Goal: Task Accomplishment & Management: Manage account settings

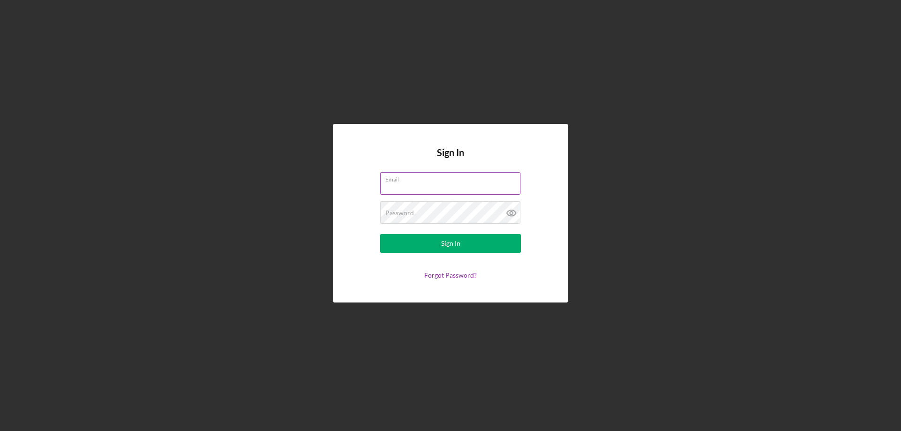
click at [409, 187] on input "Email" at bounding box center [450, 183] width 140 height 23
type input "[EMAIL_ADDRESS][DOMAIN_NAME]"
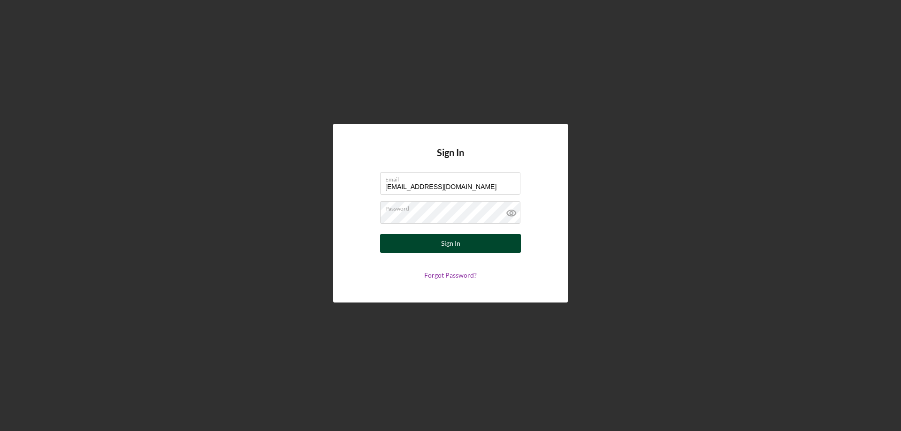
click at [405, 246] on button "Sign In" at bounding box center [450, 243] width 141 height 19
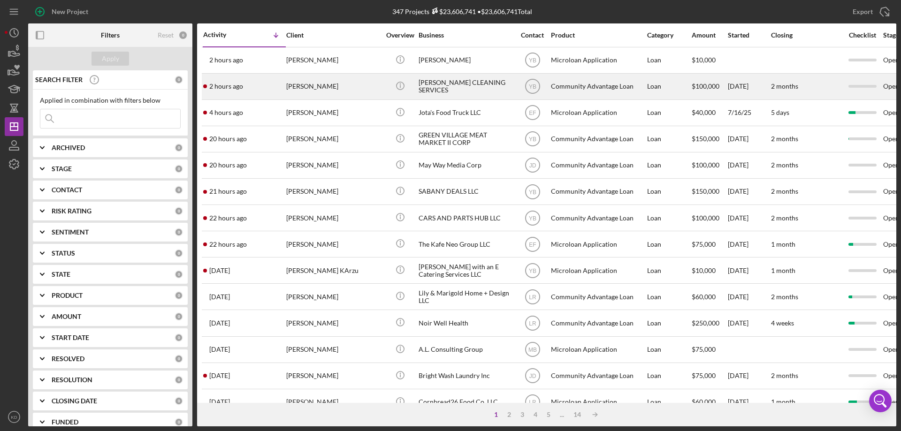
click at [435, 87] on div "[PERSON_NAME] CLEANING SERVICES" at bounding box center [466, 86] width 94 height 25
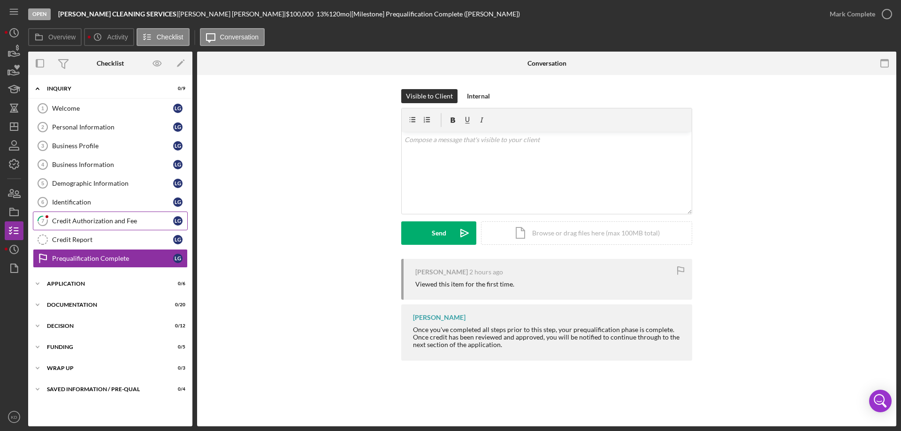
click at [91, 221] on div "Credit Authorization and Fee" at bounding box center [112, 221] width 121 height 8
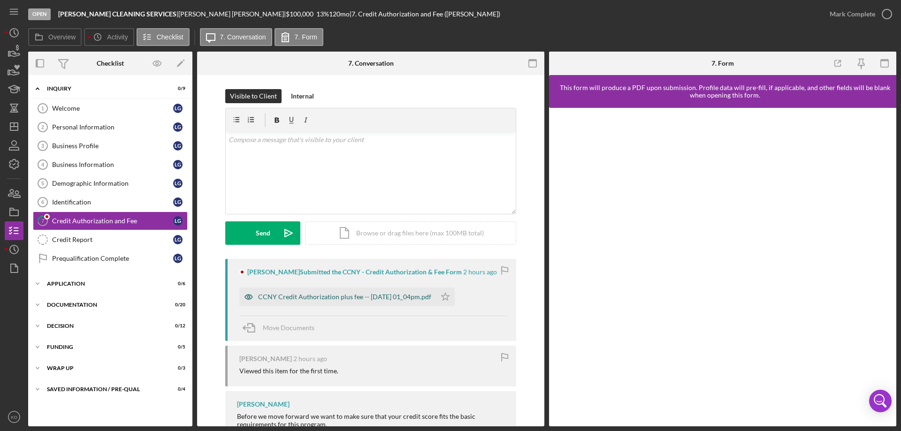
click at [337, 297] on div "CCNY Credit Authorization plus fee -- [DATE] 01_04pm.pdf" at bounding box center [344, 297] width 173 height 8
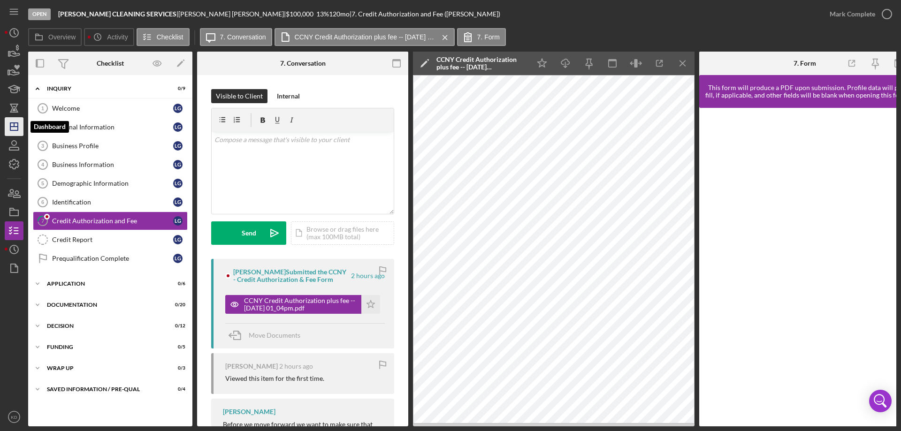
click at [18, 124] on polygon "button" at bounding box center [14, 127] width 8 height 8
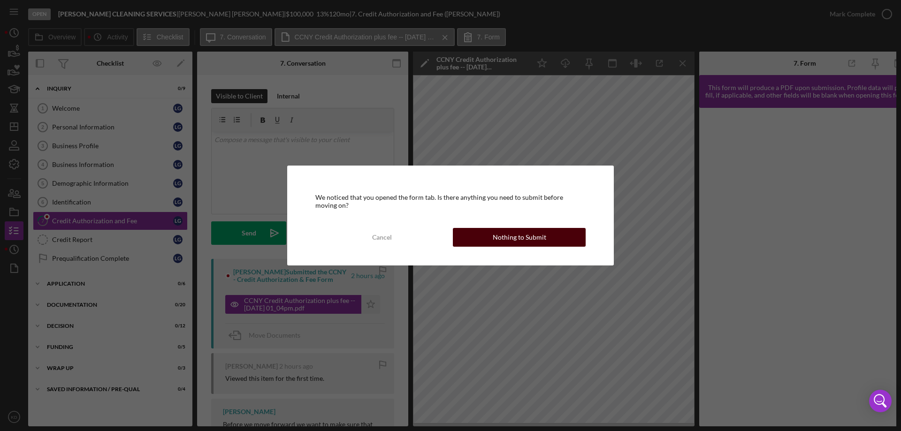
click at [570, 240] on button "Nothing to Submit" at bounding box center [519, 237] width 133 height 19
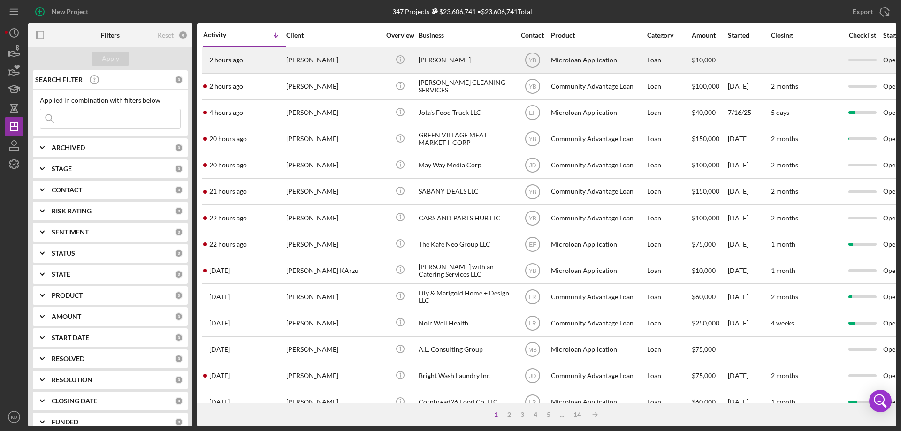
click at [440, 61] on div "[PERSON_NAME]" at bounding box center [466, 60] width 94 height 25
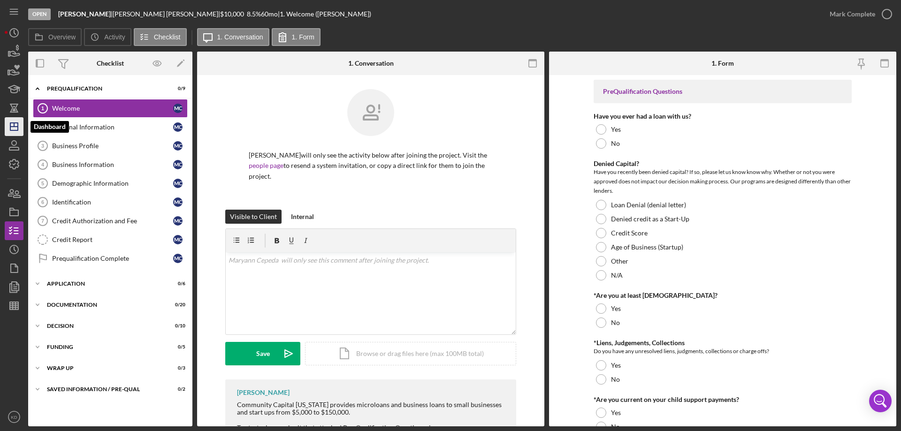
click at [19, 124] on icon "Icon/Dashboard" at bounding box center [13, 126] width 23 height 23
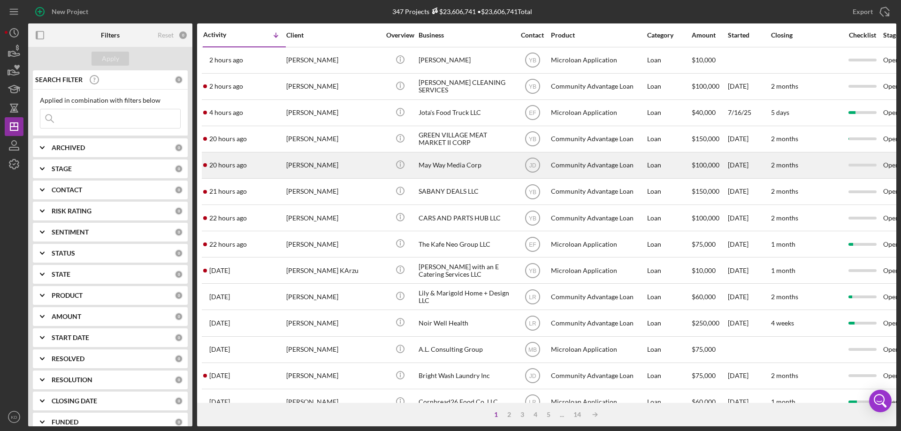
click at [454, 163] on div "May Way Media Corp" at bounding box center [466, 165] width 94 height 25
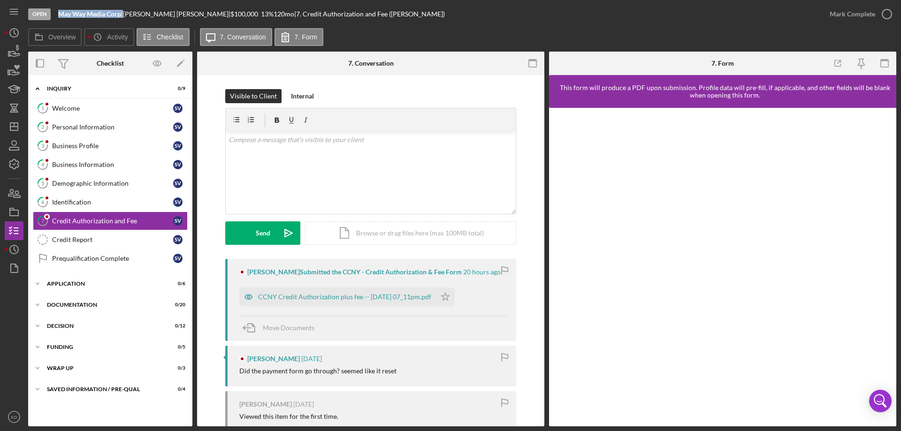
drag, startPoint x: 124, startPoint y: 16, endPoint x: 58, endPoint y: 15, distance: 66.2
click at [58, 15] on div "May Way Media Corp |" at bounding box center [90, 14] width 65 height 8
copy div "May Way Media Corp"
click at [62, 110] on div "Welcome" at bounding box center [112, 109] width 121 height 8
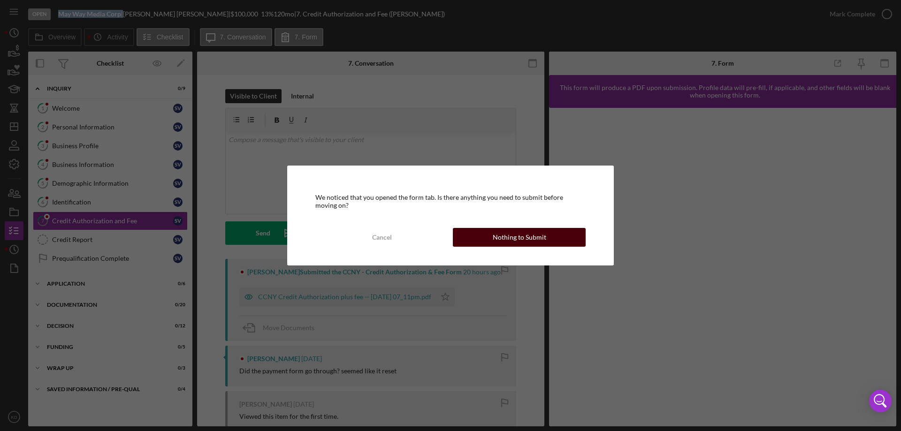
click at [536, 233] on div "Nothing to Submit" at bounding box center [519, 237] width 53 height 19
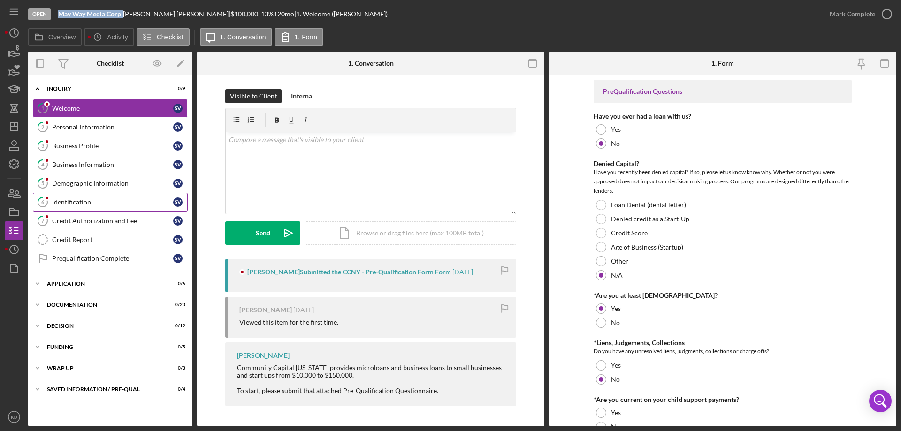
click at [69, 200] on div "Identification" at bounding box center [112, 202] width 121 height 8
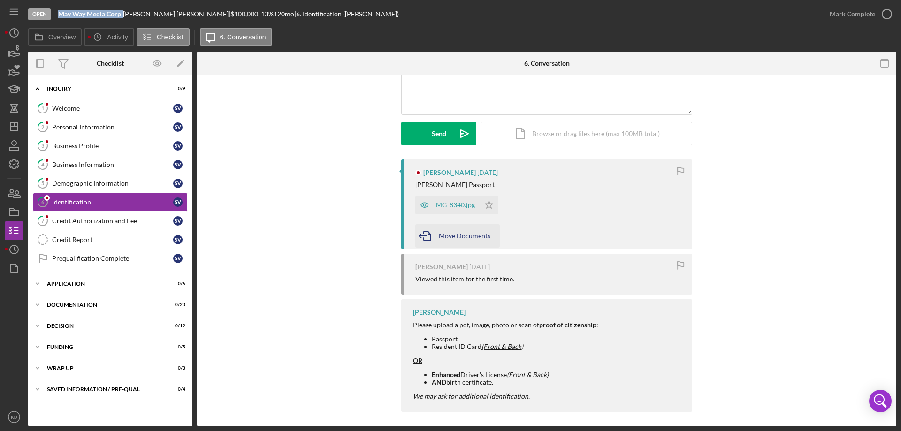
scroll to position [104, 0]
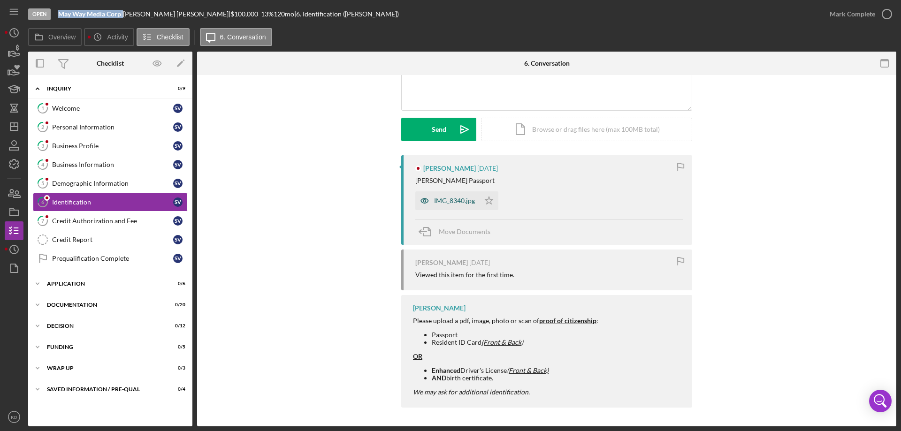
click at [452, 198] on div "IMG_8340.jpg" at bounding box center [454, 201] width 41 height 8
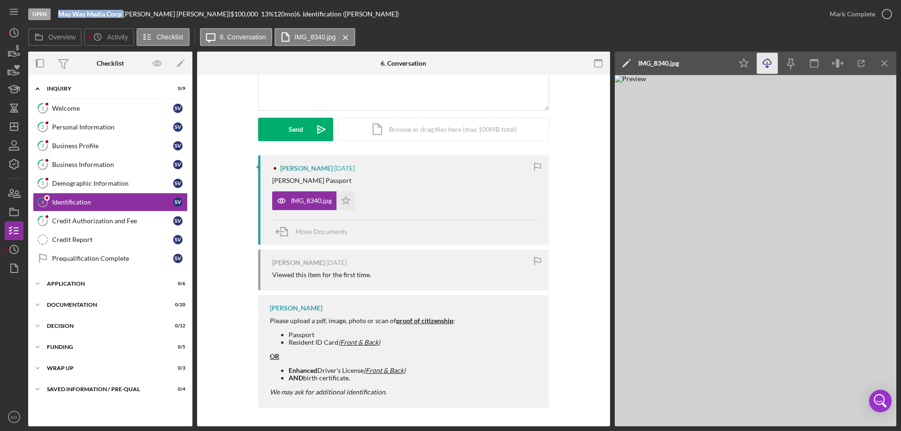
click at [768, 62] on icon "Icon/Download" at bounding box center [767, 63] width 21 height 21
click at [117, 218] on div "Credit Authorization and Fee" at bounding box center [112, 221] width 121 height 8
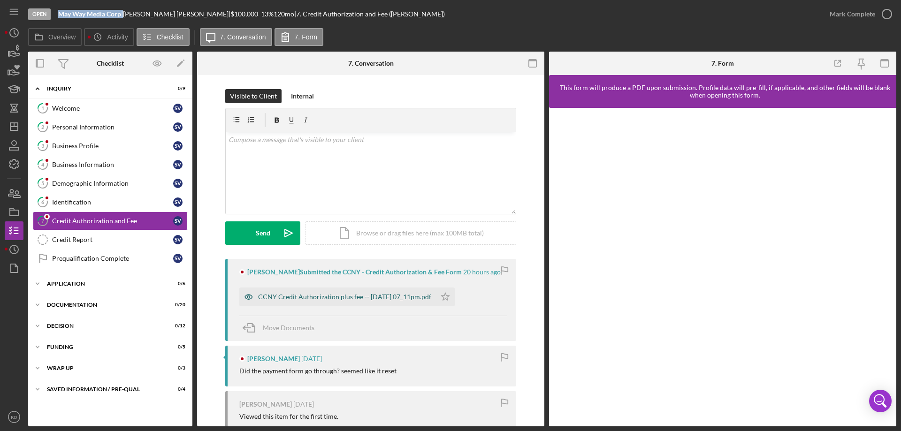
click at [318, 300] on div "CCNY Credit Authorization plus fee -- [DATE] 07_11pm.pdf" at bounding box center [344, 297] width 173 height 8
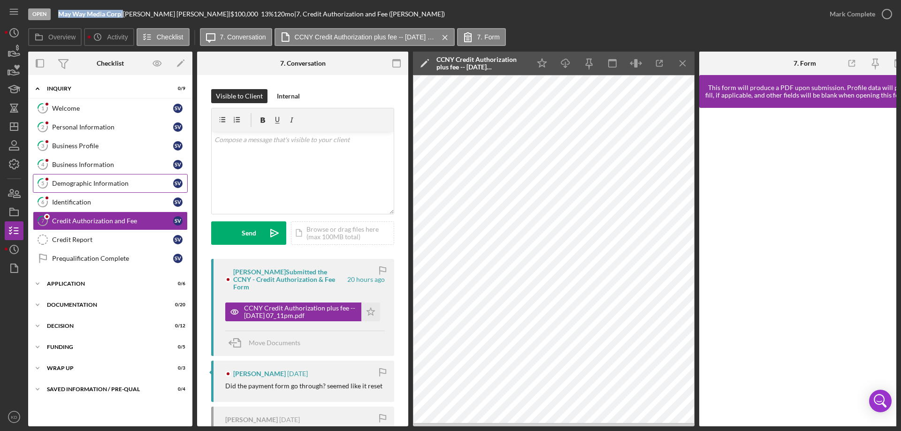
click at [92, 183] on div "Demographic Information" at bounding box center [112, 184] width 121 height 8
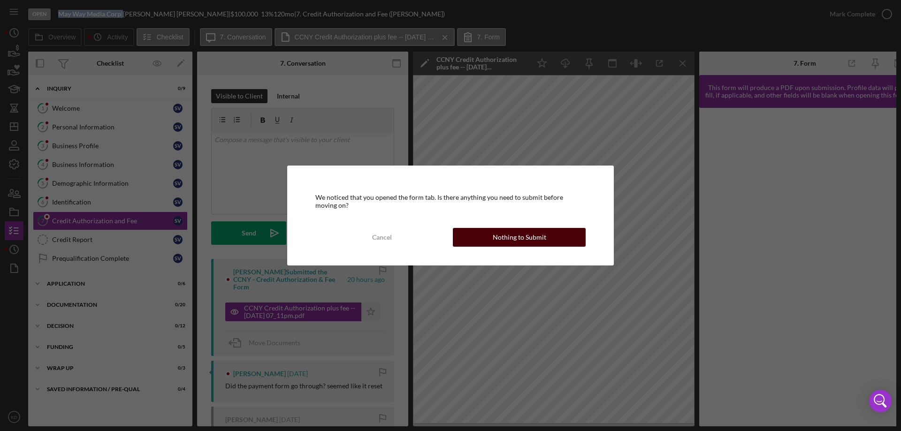
click at [508, 234] on div "Nothing to Submit" at bounding box center [519, 237] width 53 height 19
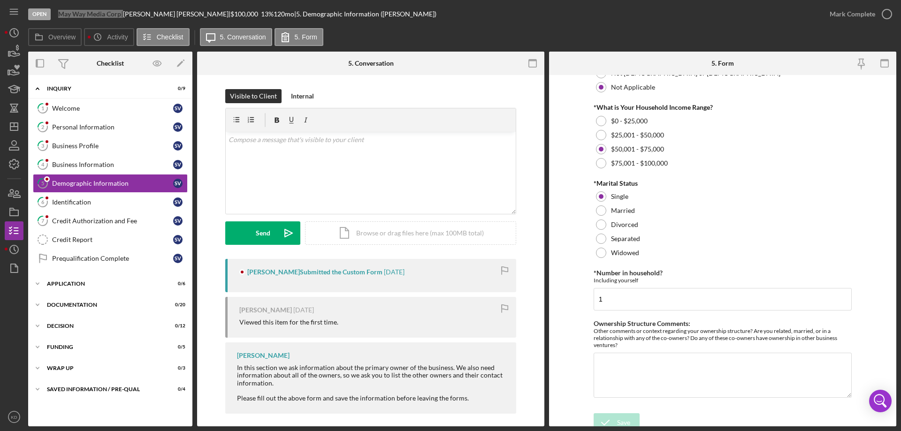
scroll to position [375, 0]
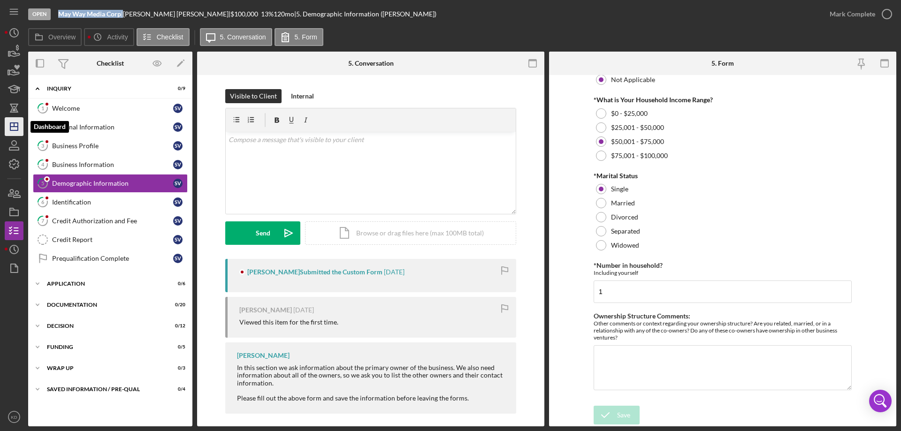
click at [12, 124] on icon "Icon/Dashboard" at bounding box center [13, 126] width 23 height 23
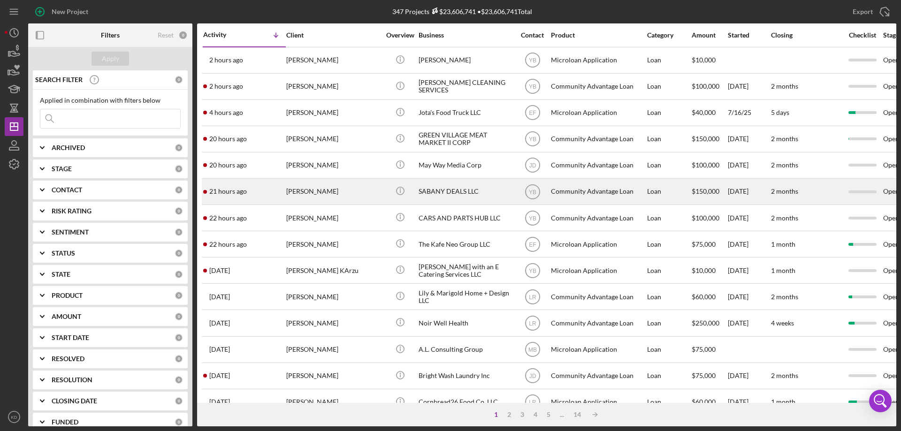
click at [475, 191] on div "SABANY DEALS LLC" at bounding box center [466, 191] width 94 height 25
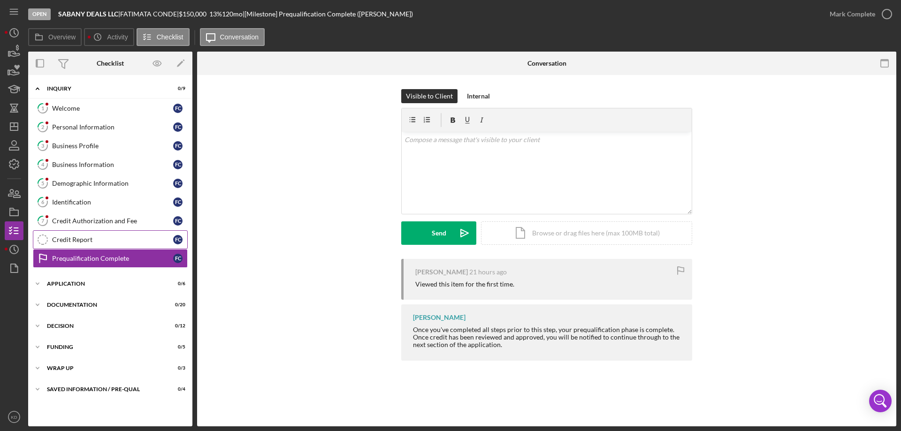
click at [53, 239] on div "Credit Report" at bounding box center [112, 240] width 121 height 8
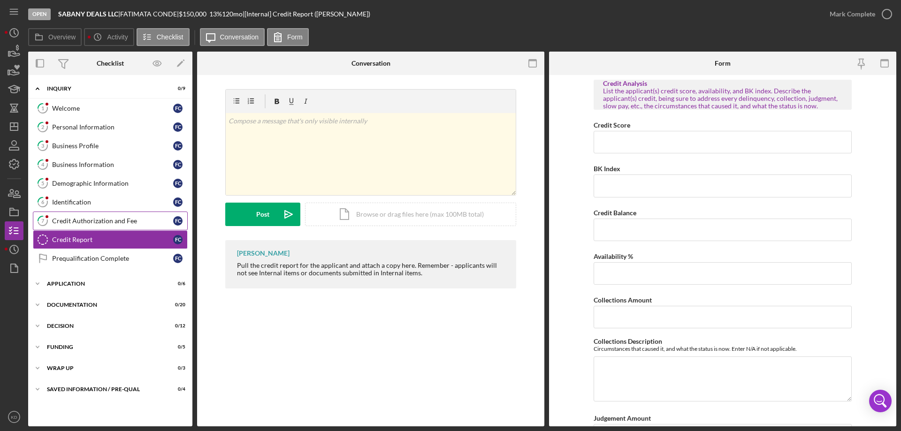
click at [67, 216] on link "7 Credit Authorization and Fee F C" at bounding box center [110, 221] width 155 height 19
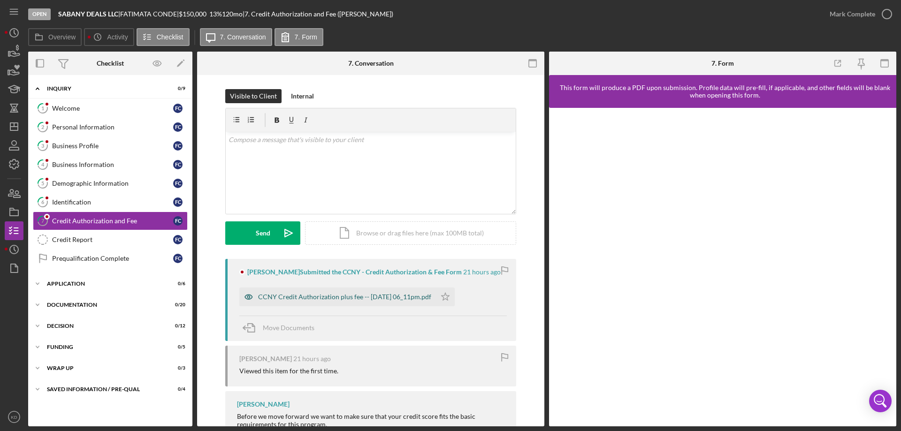
click at [343, 293] on div "CCNY Credit Authorization plus fee -- [DATE] 06_11pm.pdf" at bounding box center [337, 297] width 197 height 19
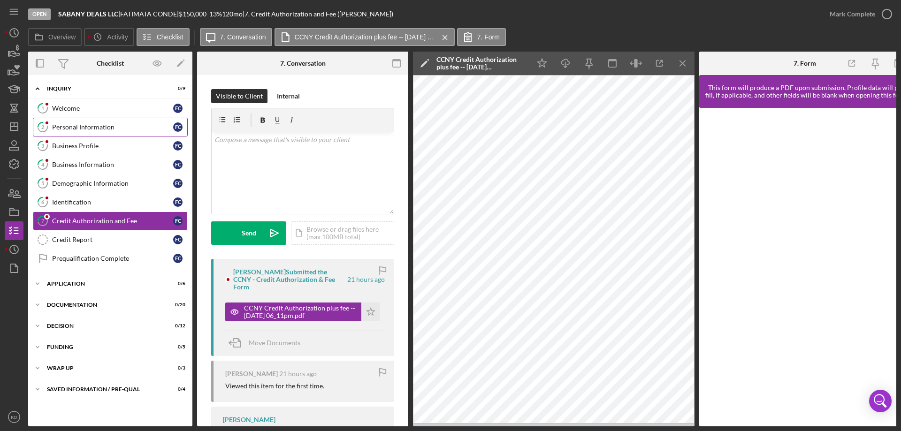
click at [85, 129] on div "Personal Information" at bounding box center [112, 127] width 121 height 8
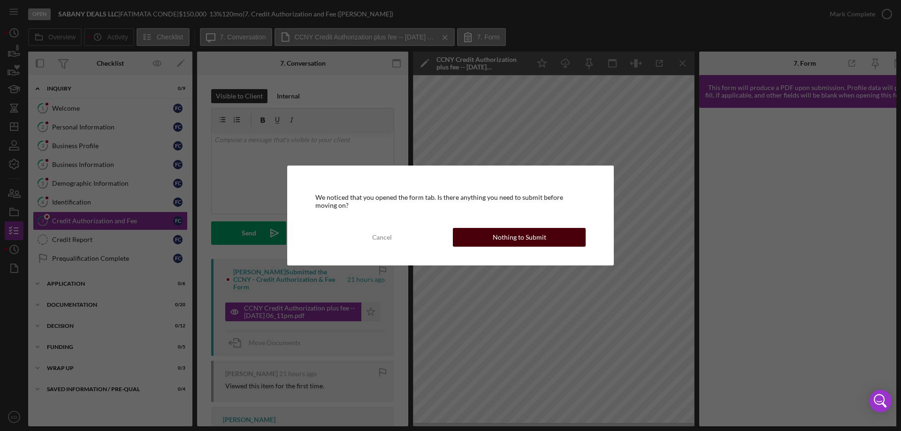
click at [556, 234] on button "Nothing to Submit" at bounding box center [519, 237] width 133 height 19
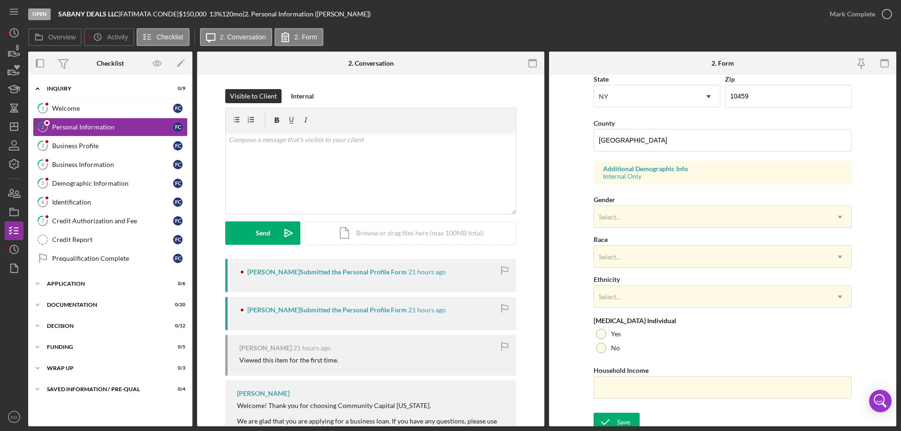
scroll to position [275, 0]
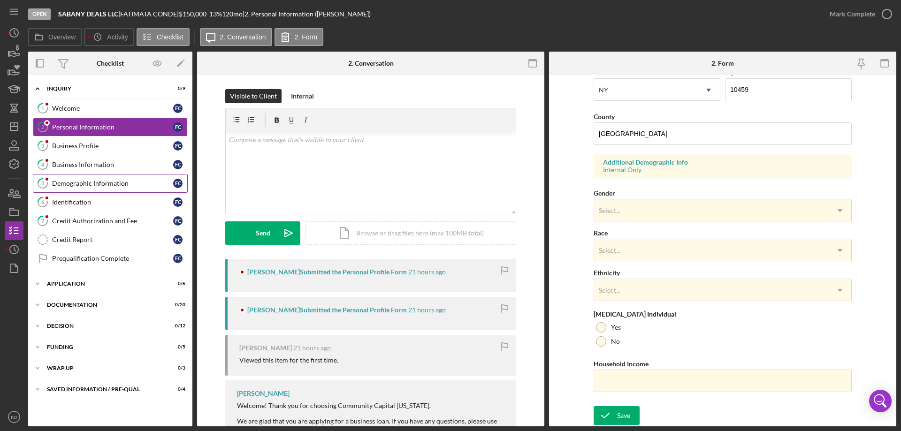
click at [79, 183] on div "Demographic Information" at bounding box center [112, 184] width 121 height 8
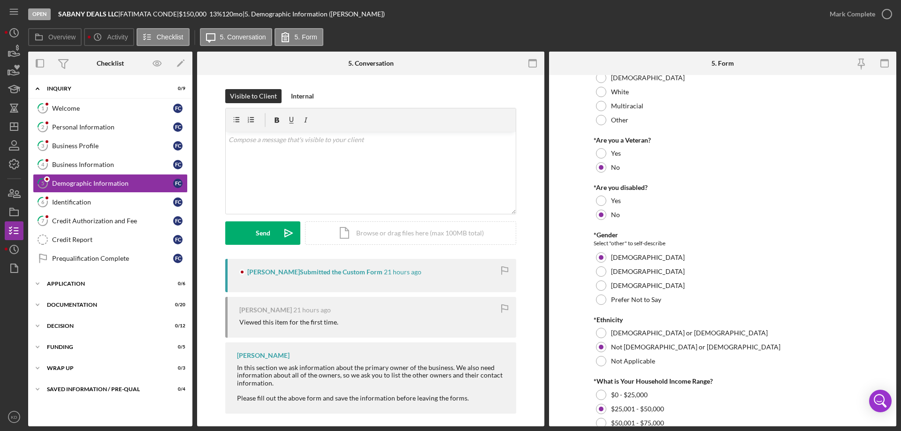
scroll to position [375, 0]
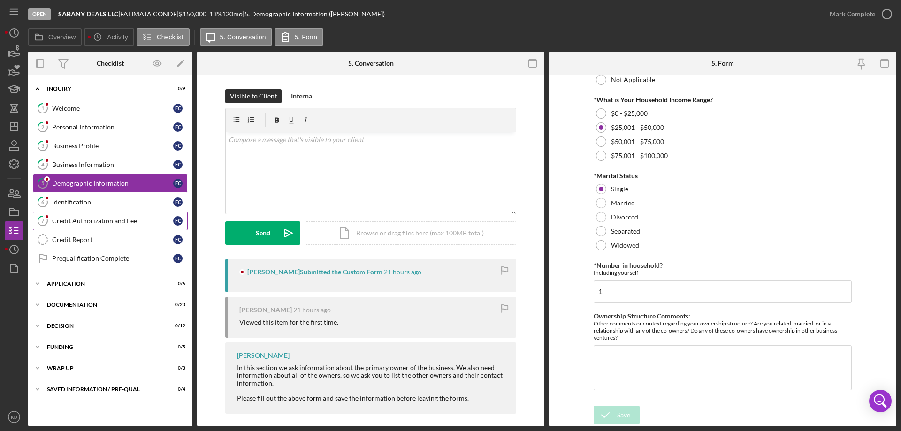
click at [90, 221] on div "Credit Authorization and Fee" at bounding box center [112, 221] width 121 height 8
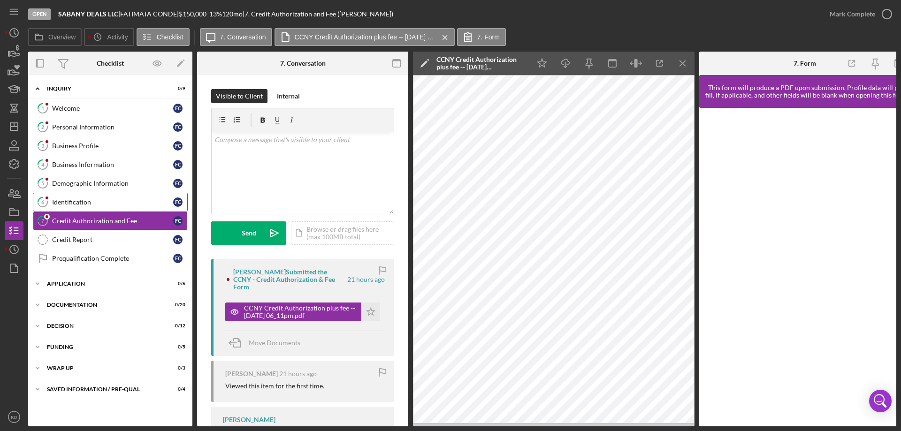
click at [72, 201] on div "Identification" at bounding box center [112, 202] width 121 height 8
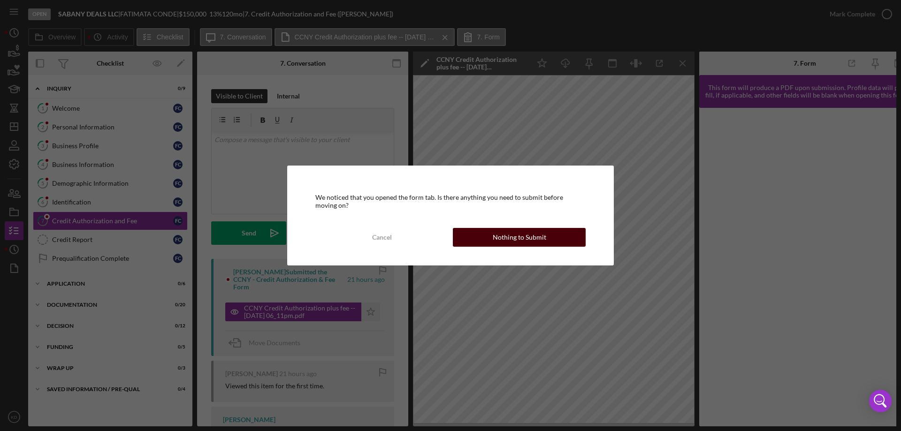
click at [498, 243] on div "Nothing to Submit" at bounding box center [519, 237] width 53 height 19
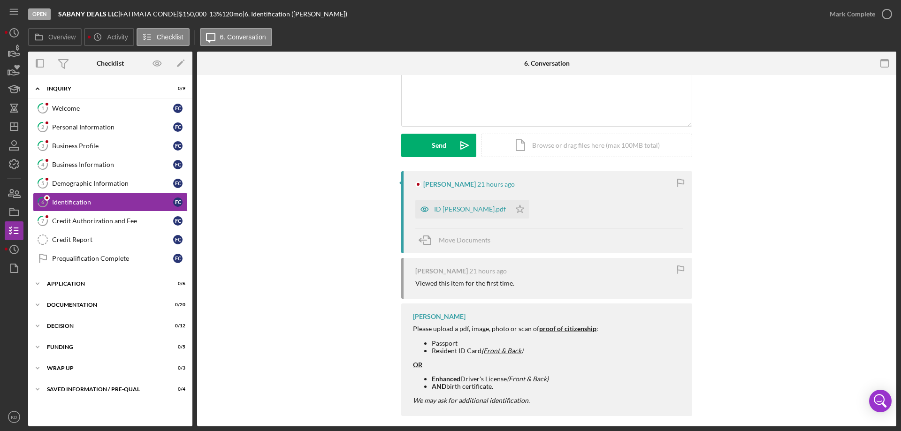
scroll to position [96, 0]
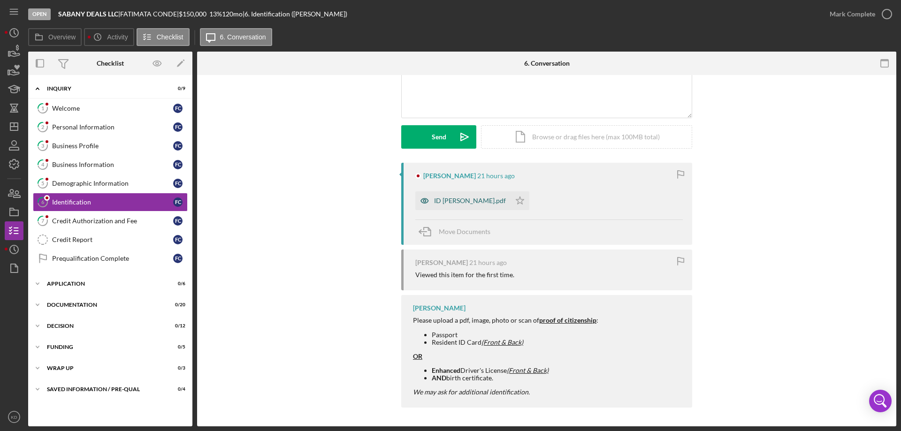
click at [444, 201] on div "ID [PERSON_NAME].pdf" at bounding box center [470, 201] width 72 height 8
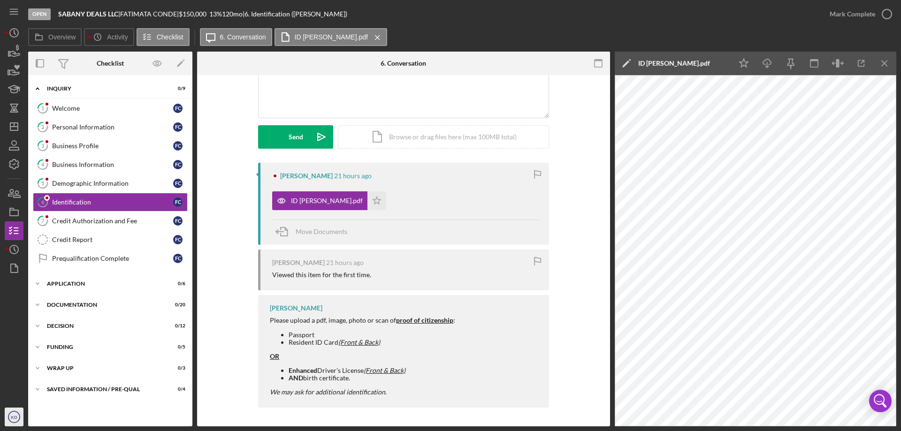
click at [10, 419] on icon "KD" at bounding box center [14, 416] width 19 height 23
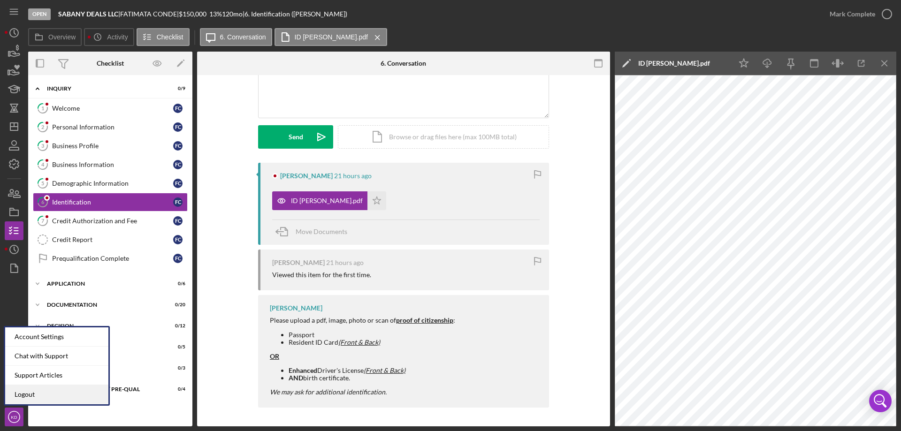
click at [17, 396] on link "Logout" at bounding box center [56, 394] width 103 height 19
